Goal: Contribute content: Contribute content

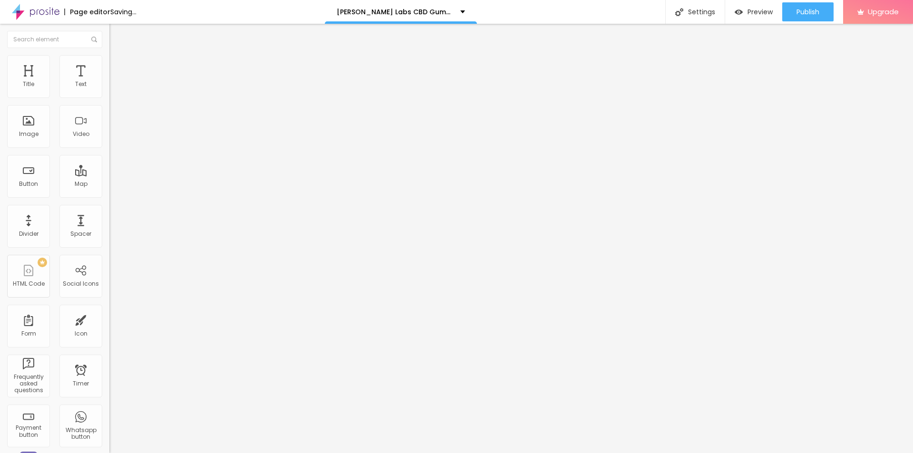
click at [109, 82] on span "Add image" at bounding box center [128, 78] width 39 height 8
click at [109, 195] on input "https://" at bounding box center [166, 190] width 114 height 10
paste input "[DOMAIN_NAME][URL]"
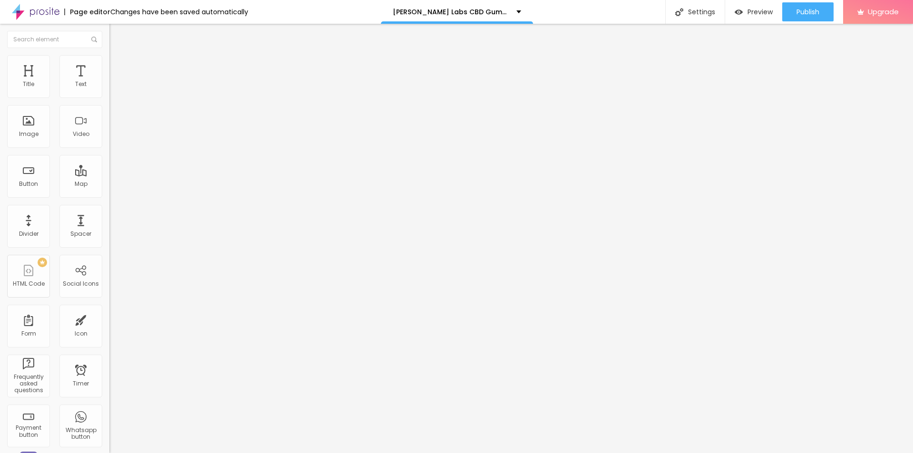
scroll to position [0, 82]
type input "[URL][DOMAIN_NAME]"
click at [109, 96] on input "text" at bounding box center [166, 92] width 114 height 10
paste input "[PERSON_NAME] Labs CBD Gummies"
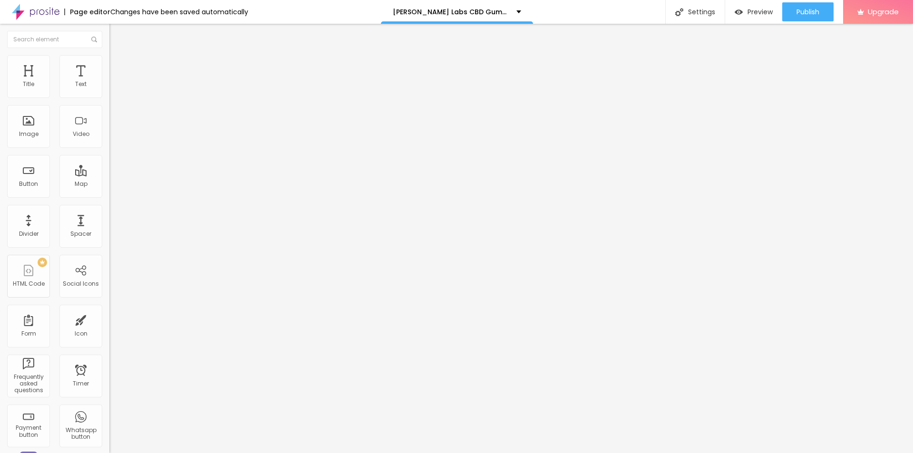
type input "[PERSON_NAME] Labs CBD Gummies"
click at [109, 61] on li "Style" at bounding box center [163, 60] width 109 height 10
type input "95"
type input "75"
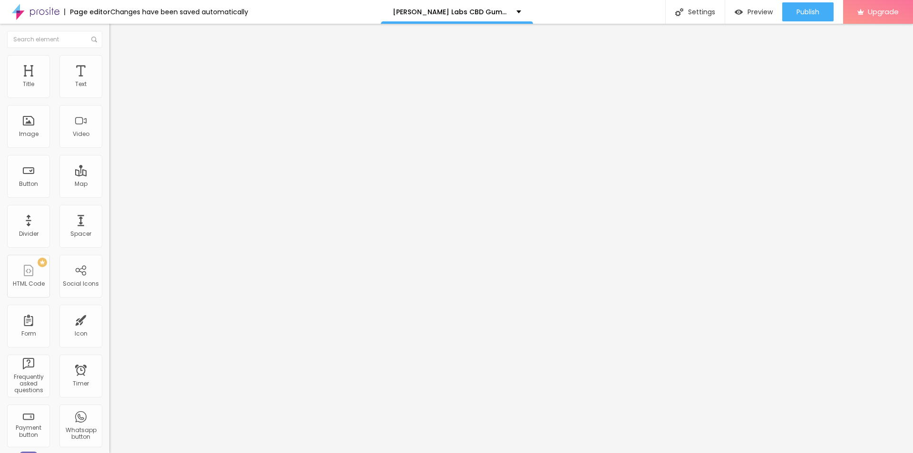
type input "75"
type input "70"
type input "65"
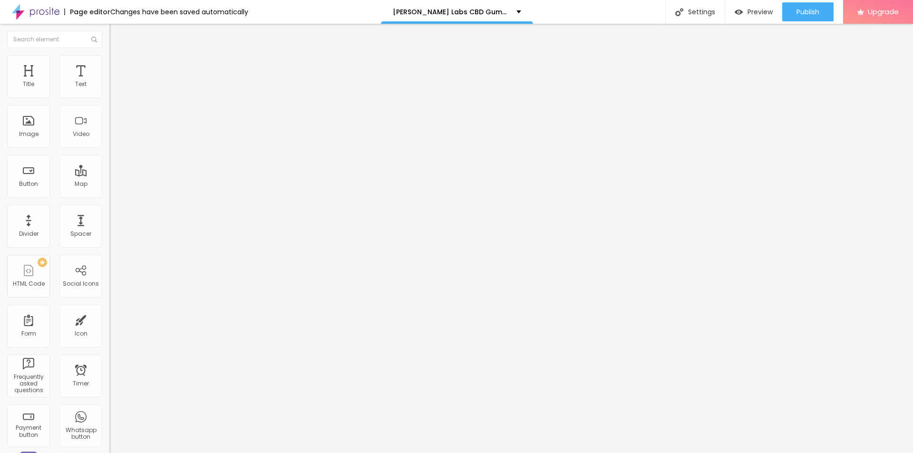
type input "60"
type input "65"
drag, startPoint x: 96, startPoint y: 100, endPoint x: 63, endPoint y: 103, distance: 33.4
type input "65"
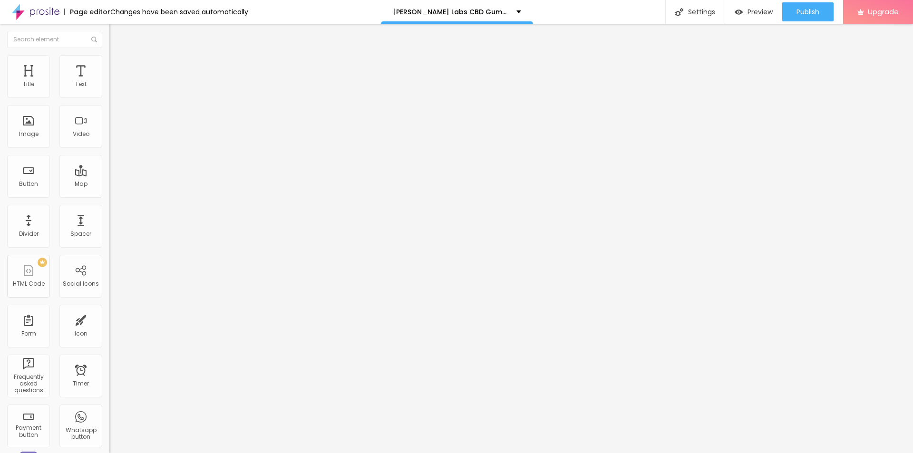
click at [109, 97] on input "range" at bounding box center [139, 94] width 61 height 8
click at [113, 138] on icon "button" at bounding box center [116, 135] width 6 height 6
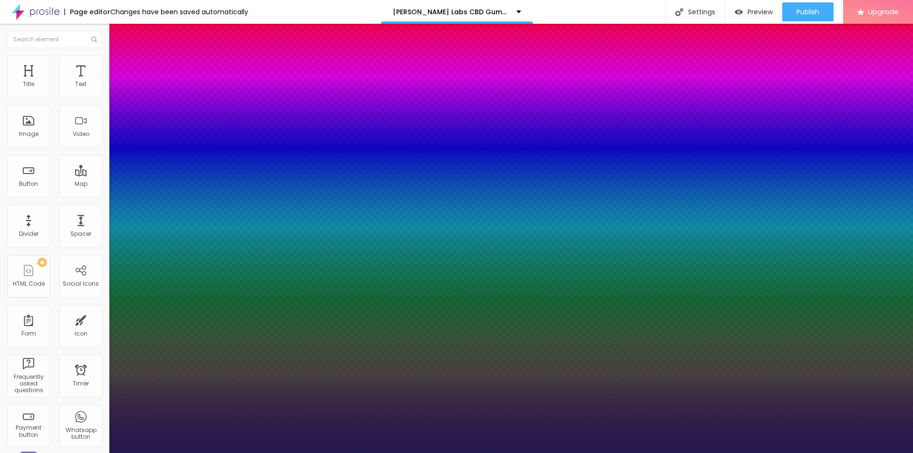
type input "24"
type input "1"
type input "27"
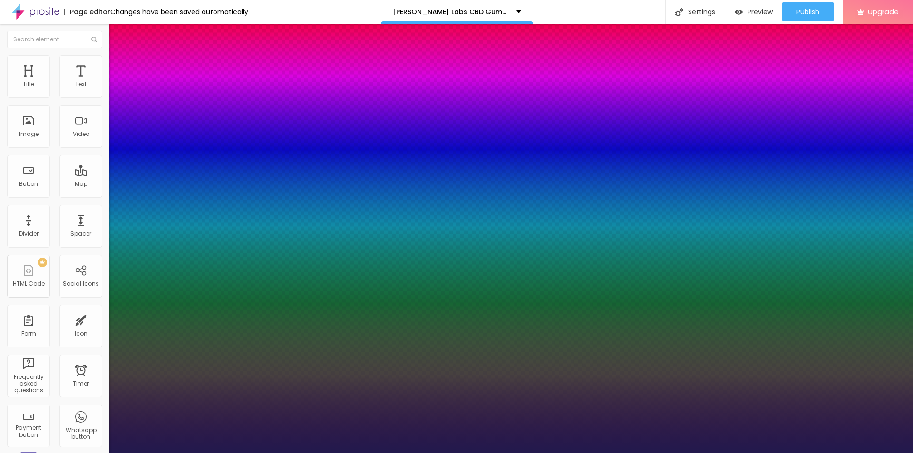
type input "1"
type input "29"
type input "1"
type input "30"
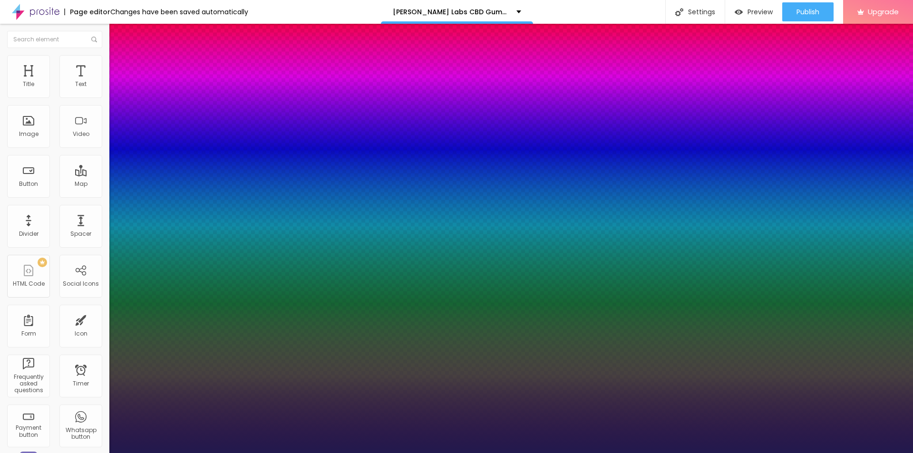
type input "30"
type input "1"
drag, startPoint x: 129, startPoint y: 266, endPoint x: 139, endPoint y: 268, distance: 9.7
type input "30"
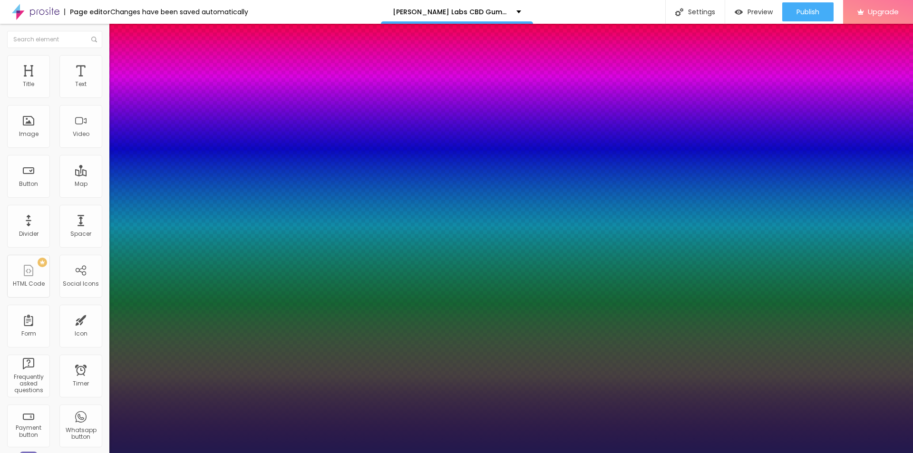
click at [319, 453] on div at bounding box center [456, 453] width 913 height 0
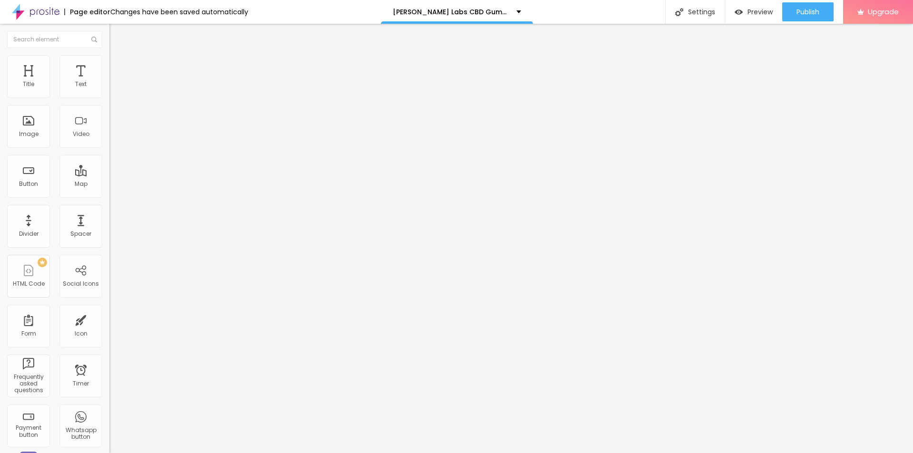
click at [113, 88] on icon "button" at bounding box center [116, 86] width 6 height 6
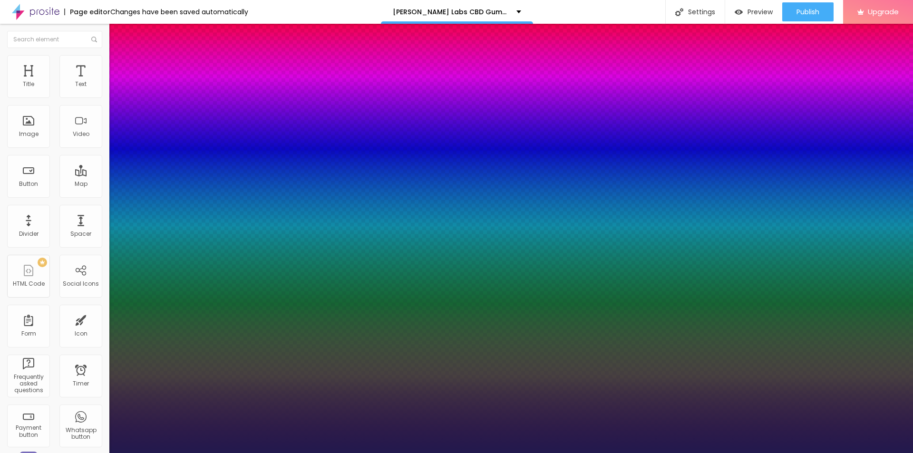
type input "19"
type input "1"
type input "18"
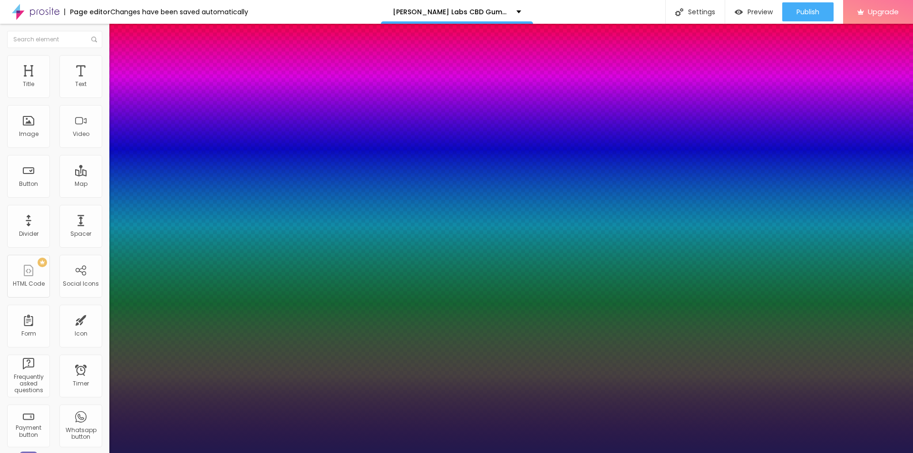
type input "1"
type input "27"
type input "1"
drag, startPoint x: 130, startPoint y: 164, endPoint x: 137, endPoint y: 164, distance: 6.7
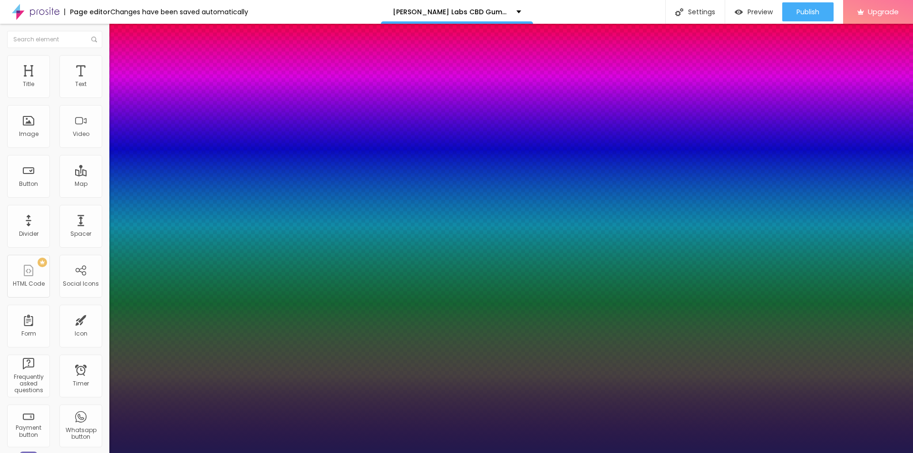
type input "27"
click at [359, 453] on div at bounding box center [456, 453] width 913 height 0
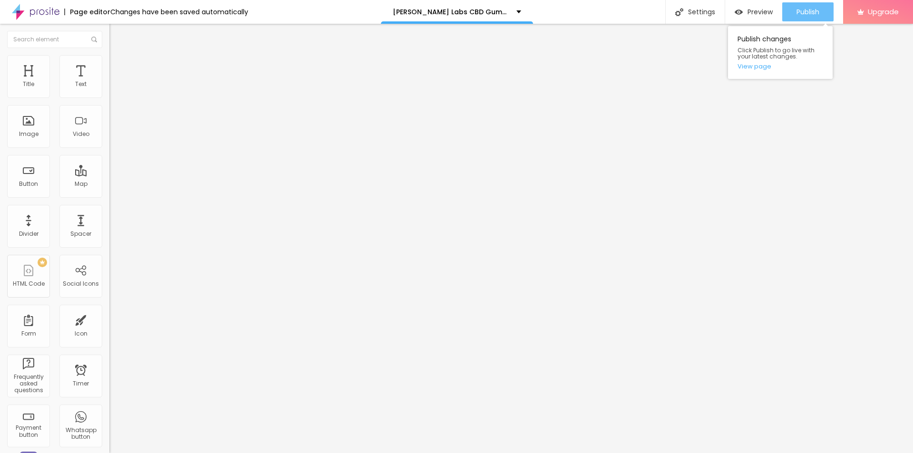
click at [799, 14] on span "Publish" at bounding box center [807, 12] width 23 height 8
click at [760, 66] on link "View page" at bounding box center [780, 66] width 86 height 6
